Goal: Find specific page/section: Find specific page/section

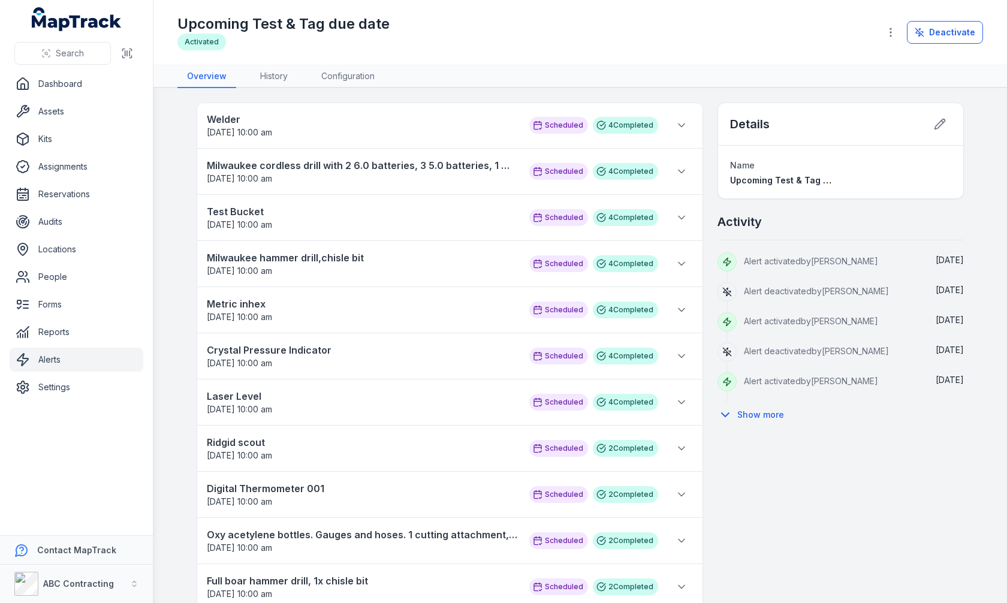
scroll to position [14, 0]
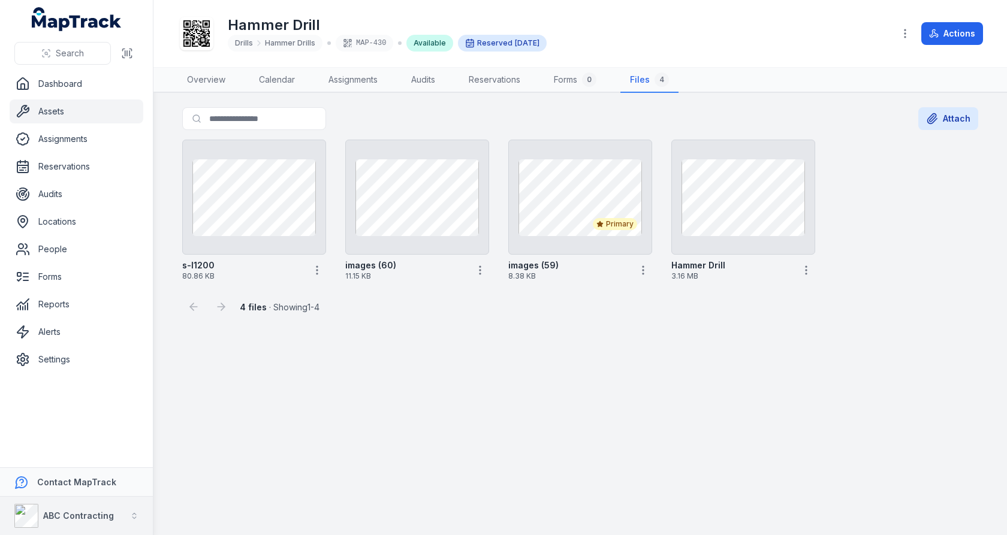
click at [108, 519] on strong "ABC Contracting" at bounding box center [78, 516] width 71 height 10
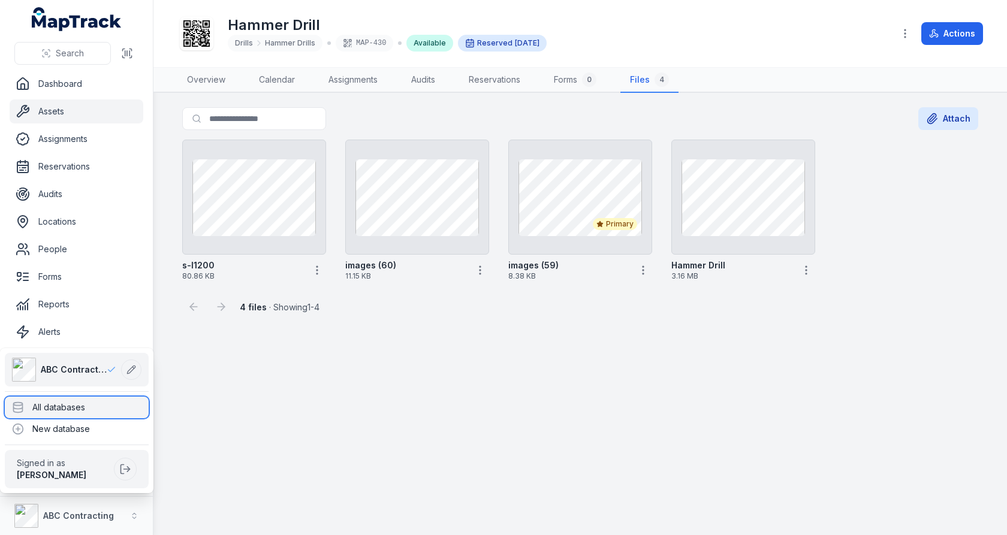
click at [124, 397] on div "All databases" at bounding box center [77, 408] width 144 height 22
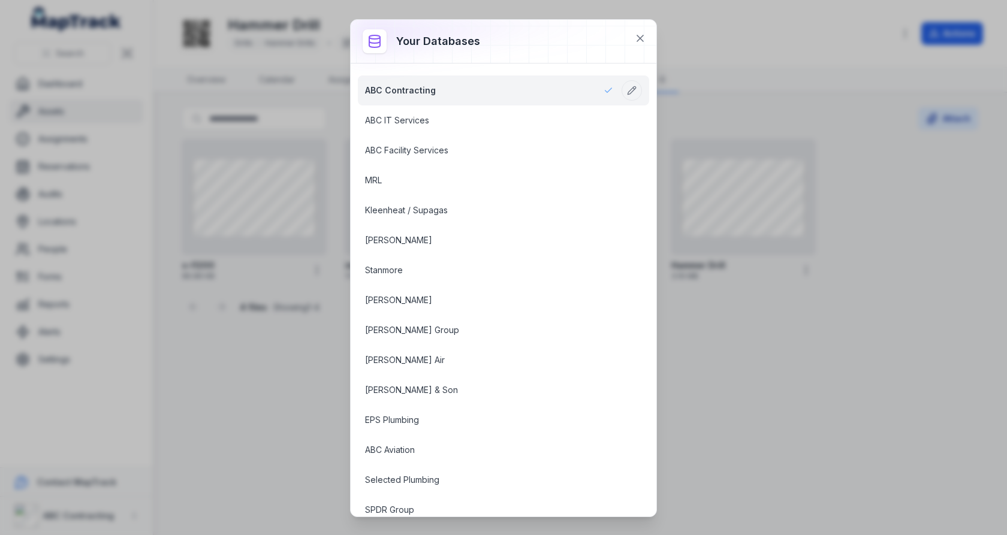
scroll to position [918, 0]
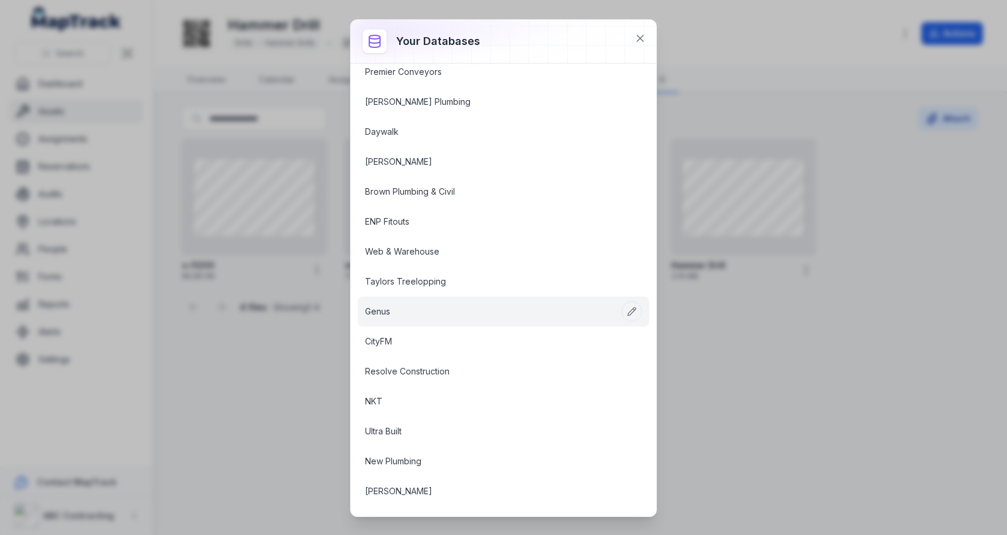
click at [409, 306] on link "Genus" at bounding box center [489, 312] width 248 height 12
